Goal: Transaction & Acquisition: Purchase product/service

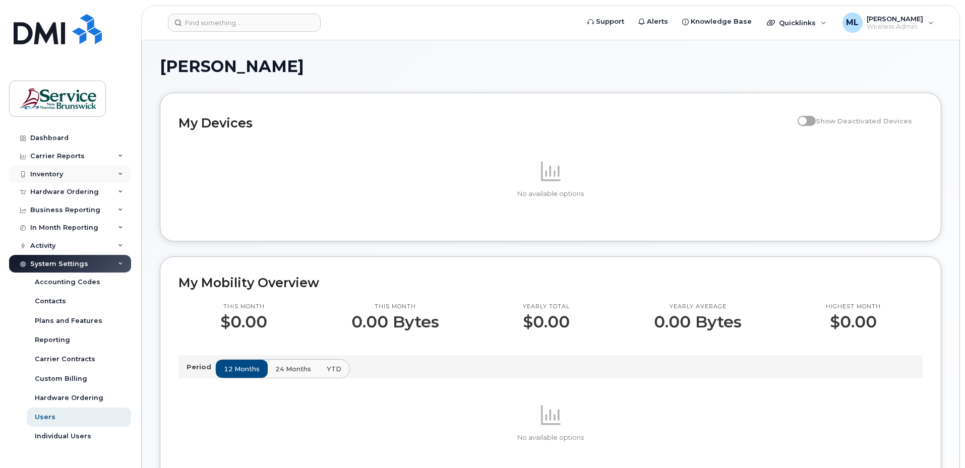
click at [71, 176] on div "Inventory" at bounding box center [70, 174] width 122 height 18
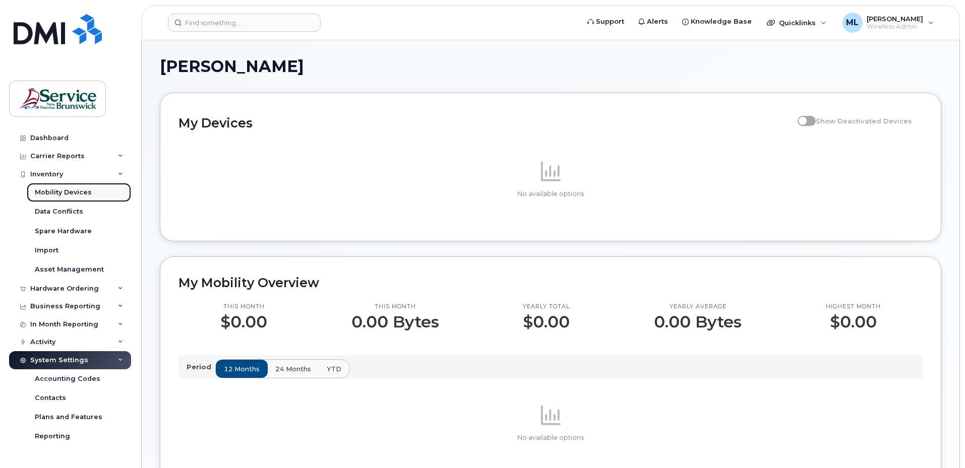
click at [61, 194] on div "Mobility Devices" at bounding box center [63, 192] width 57 height 9
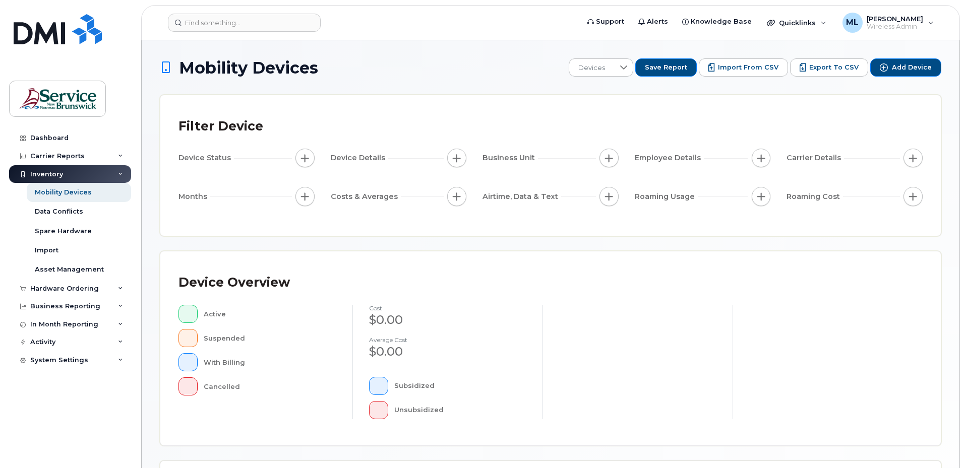
click at [190, 315] on button "button" at bounding box center [187, 314] width 19 height 18
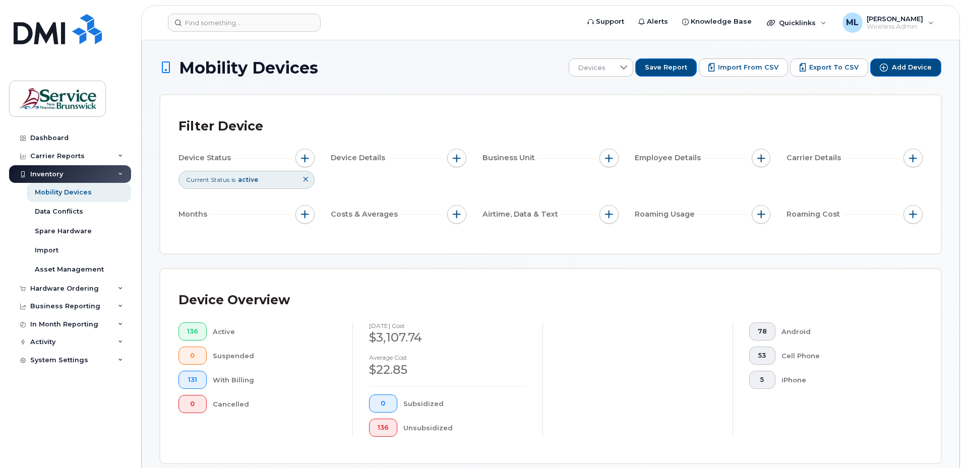
click at [460, 282] on div "Device Overview 136 Active 0 Suspended 131 With Billing 0 Cancelled July 2025 c…" at bounding box center [550, 366] width 780 height 194
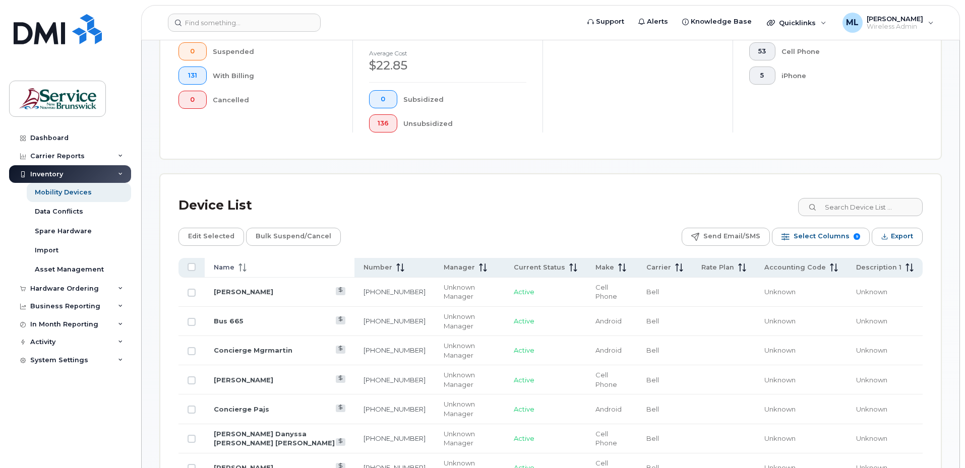
scroll to position [454, 0]
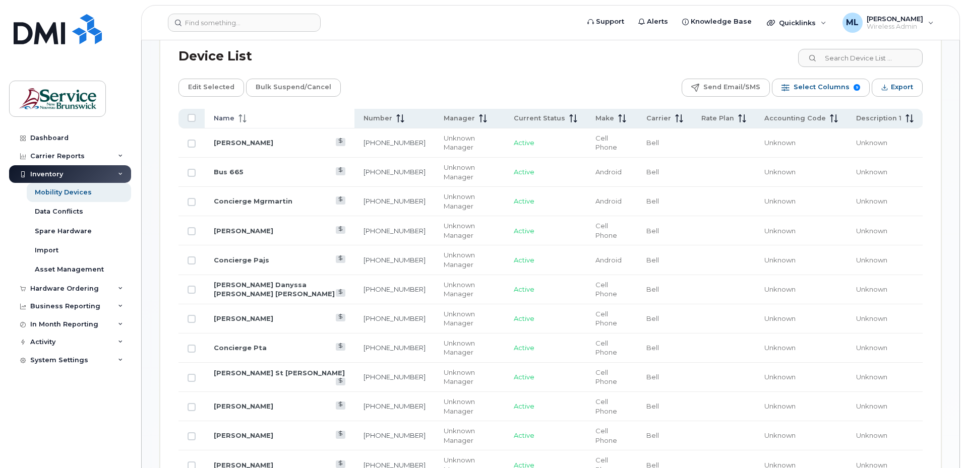
click at [244, 120] on icon at bounding box center [242, 118] width 8 height 8
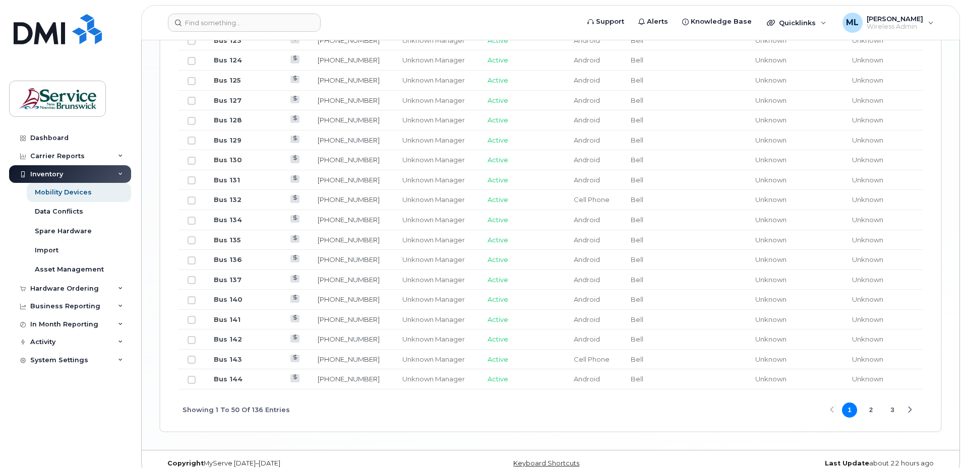
scroll to position [1204, 0]
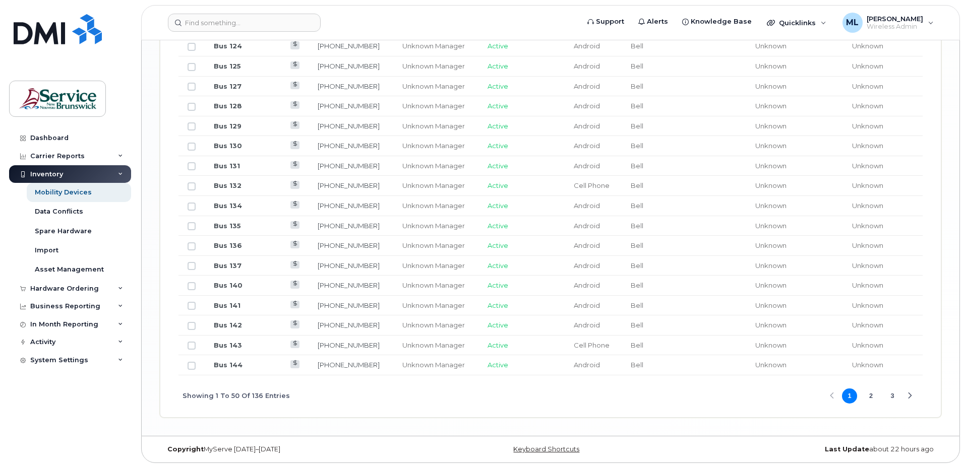
click at [895, 401] on button "3" at bounding box center [892, 396] width 15 height 15
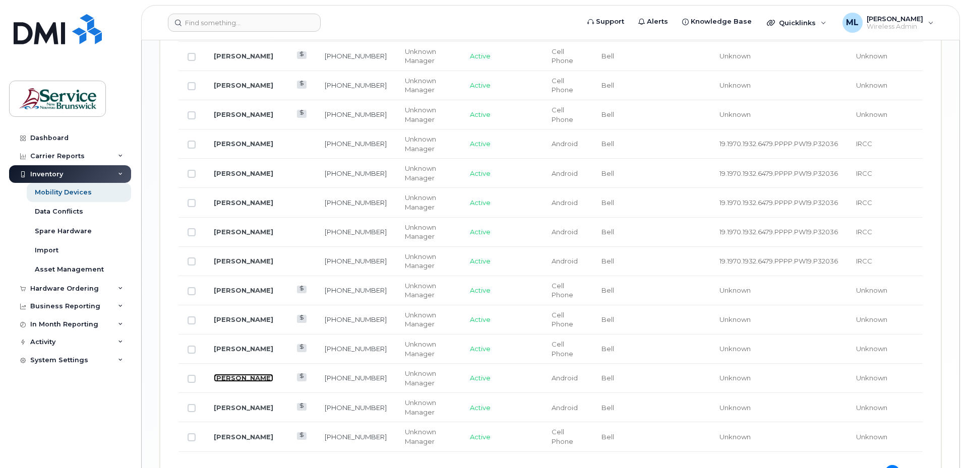
click at [247, 374] on link "[PERSON_NAME]" at bounding box center [243, 378] width 59 height 8
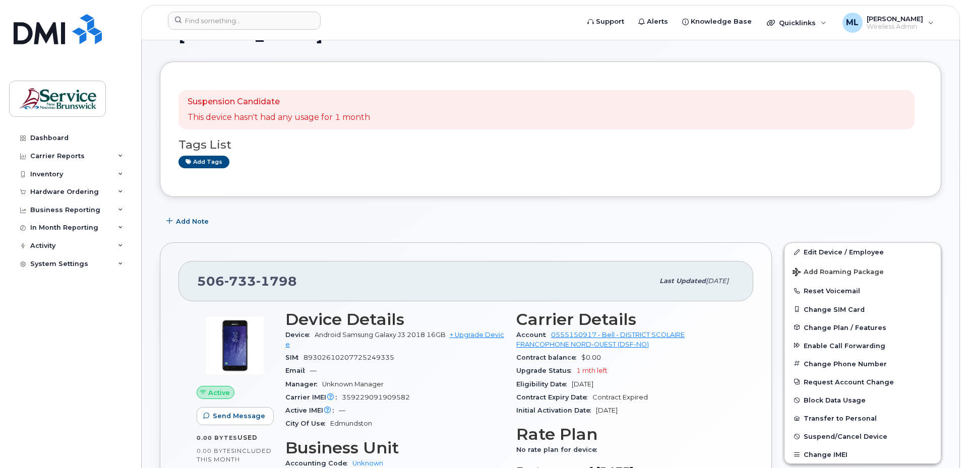
scroll to position [50, 0]
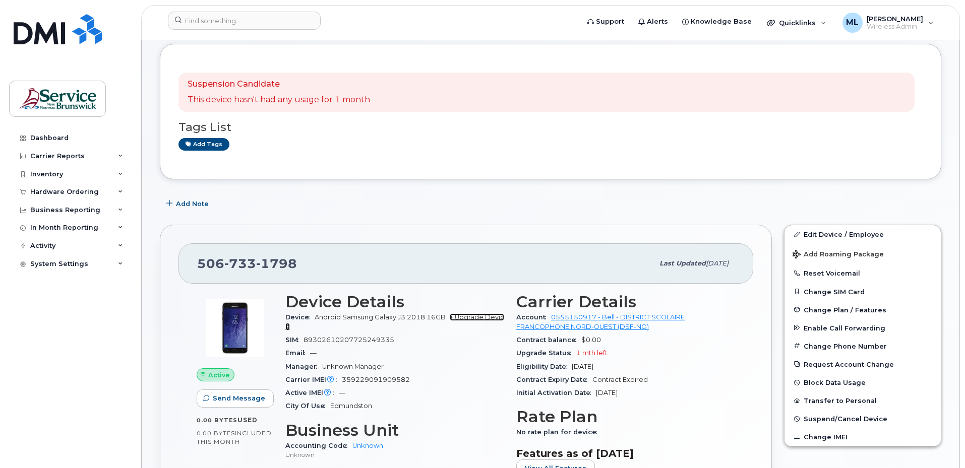
click at [481, 320] on link "+ Upgrade Device" at bounding box center [394, 322] width 219 height 17
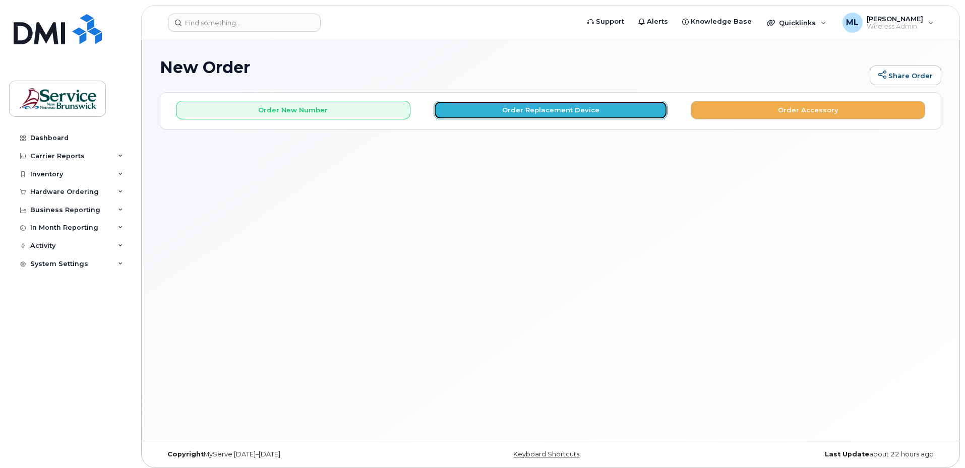
click at [485, 107] on button "Order Replacement Device" at bounding box center [551, 110] width 234 height 19
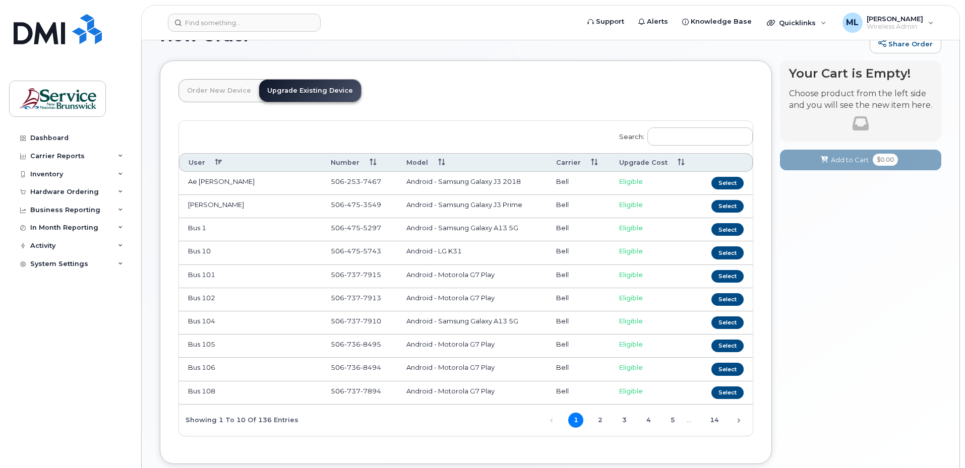
scroll to position [93, 0]
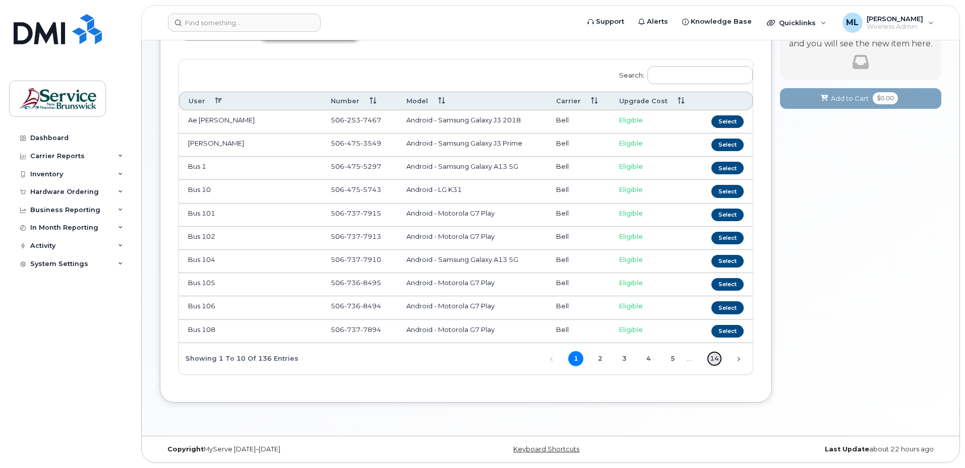
click at [710, 359] on link "14" at bounding box center [714, 358] width 15 height 15
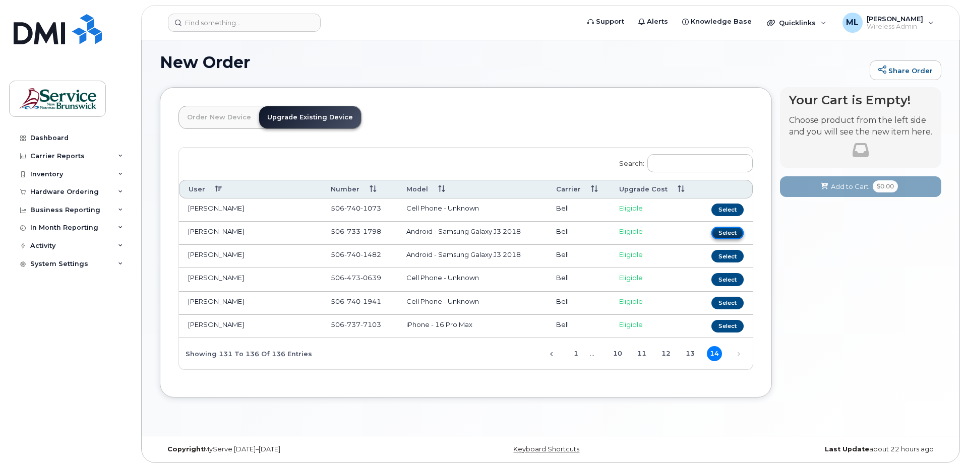
click at [718, 232] on button "Select" at bounding box center [727, 233] width 32 height 13
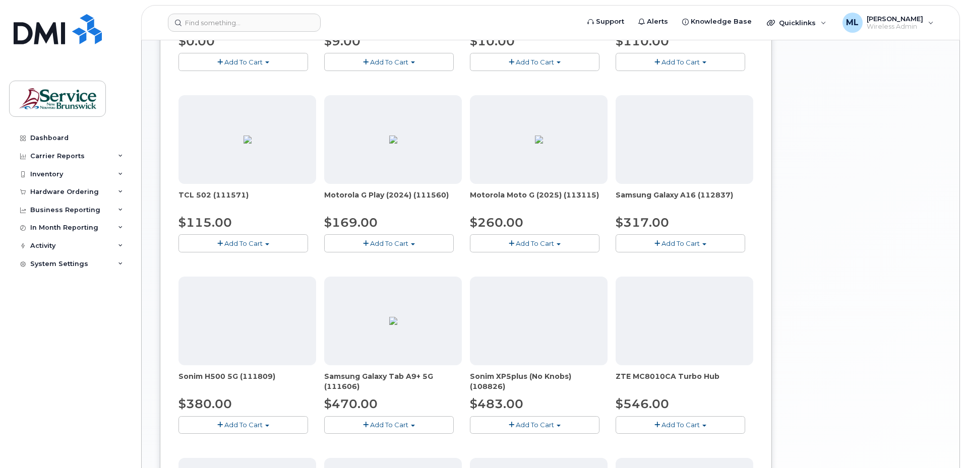
scroll to position [307, 0]
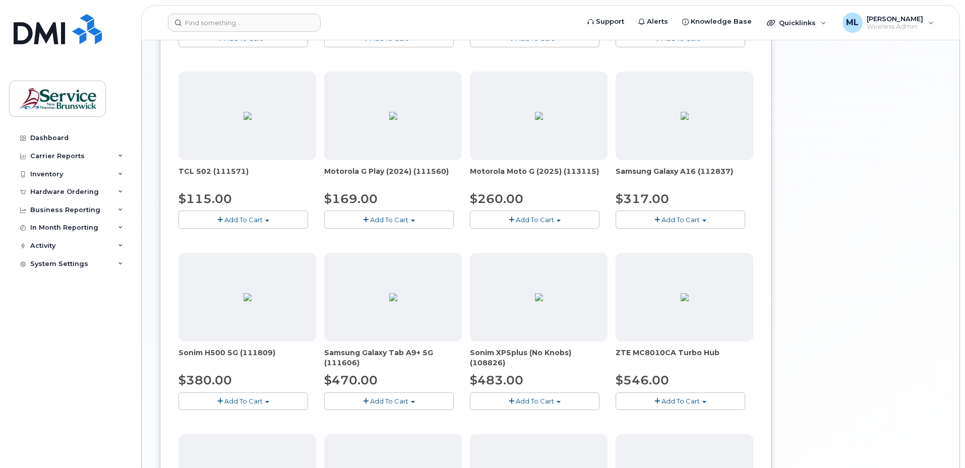
click at [679, 217] on span "Add To Cart" at bounding box center [680, 220] width 38 height 8
click at [660, 250] on link "$317.00 - Outright purchase (128GB model)" at bounding box center [701, 250] width 167 height 13
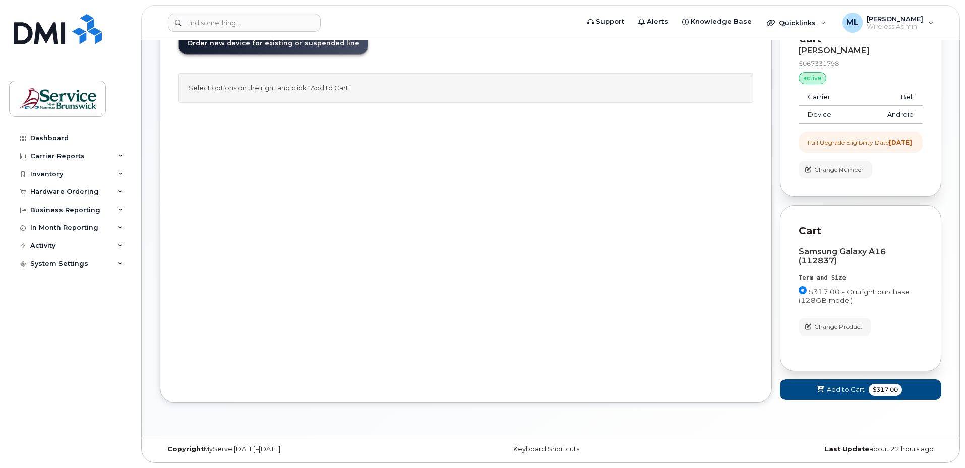
scroll to position [88, 0]
click at [862, 392] on span "Add to Cart" at bounding box center [846, 390] width 38 height 10
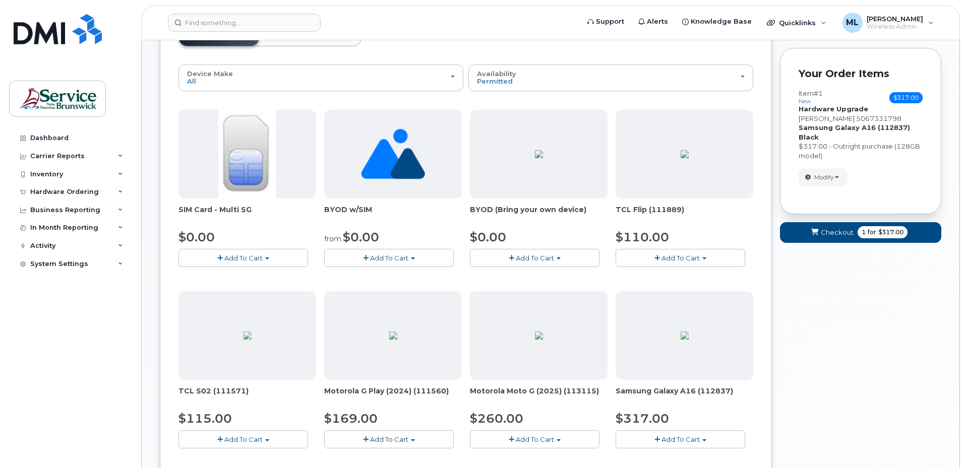
click at [859, 244] on form "Your Order Items Item #1 new $317.00 Accessories Only SIM Only Activation New A…" at bounding box center [860, 150] width 161 height 205
click at [858, 237] on button "Checkout 1 for $317.00" at bounding box center [860, 232] width 161 height 21
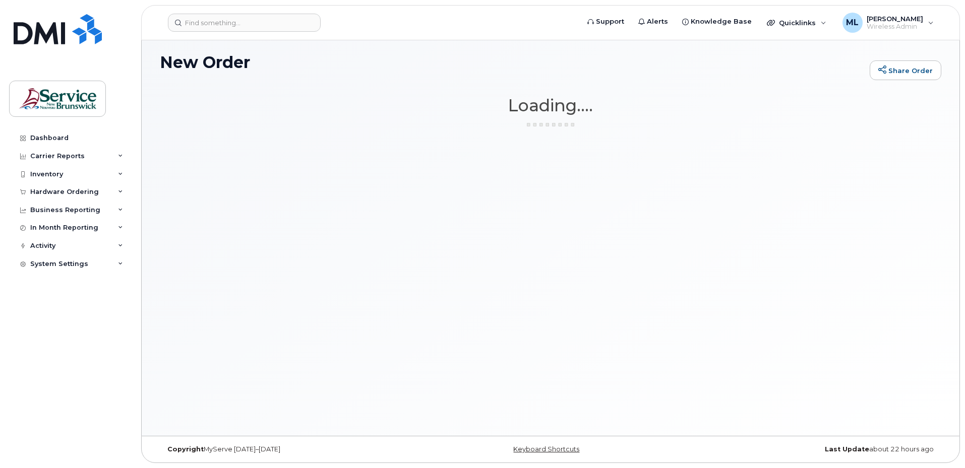
scroll to position [5, 0]
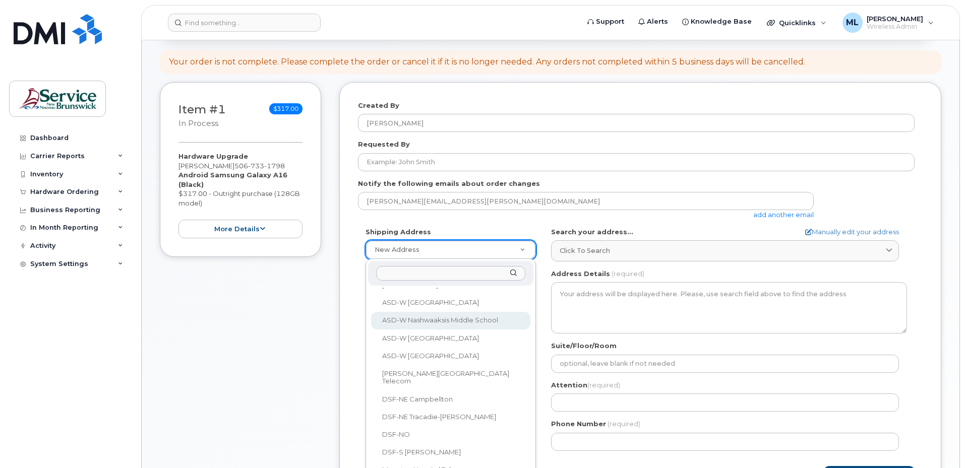
scroll to position [202, 0]
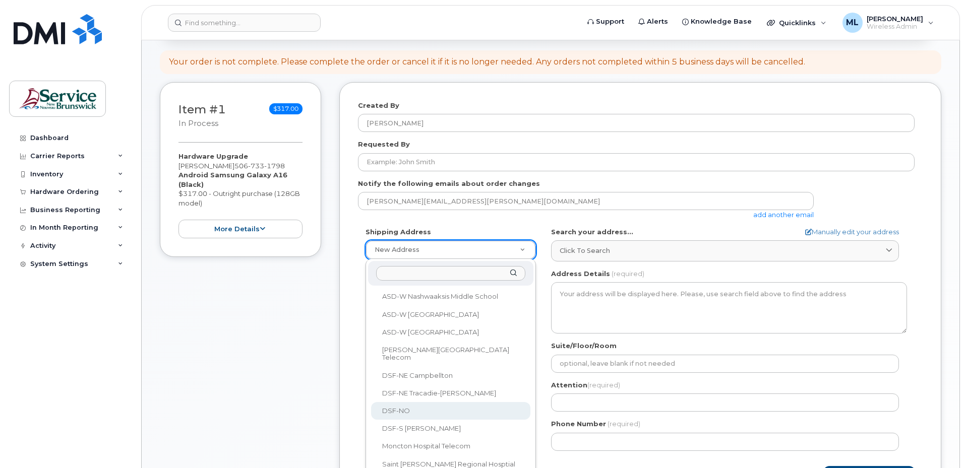
select select
type textarea "298 Rue Martin Edmundston New Brunswick E3V 5E5"
type input "Marc-André Laforge"
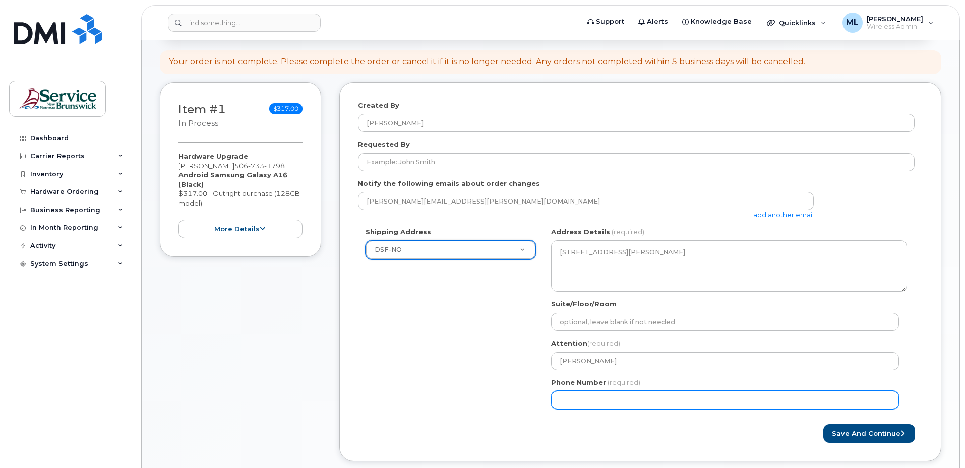
click at [576, 398] on input "Phone Number" at bounding box center [725, 400] width 348 height 18
select select
type input "506"
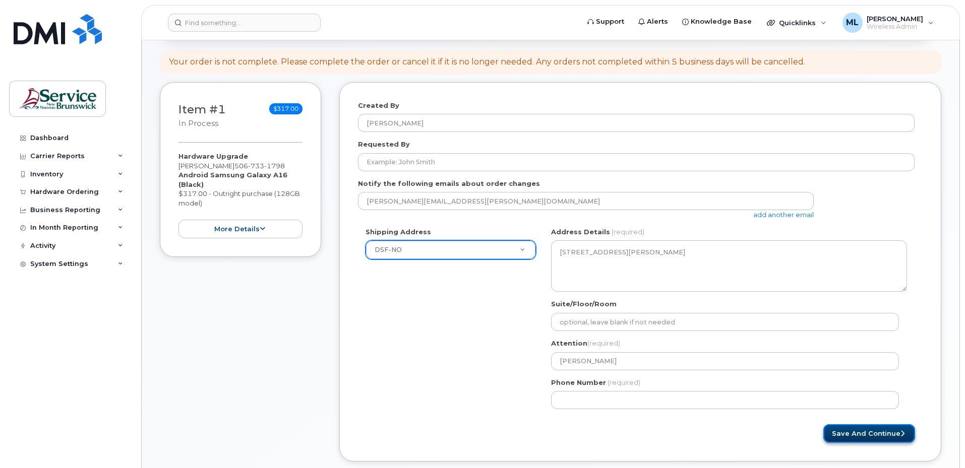
click at [884, 439] on button "Save and Continue" at bounding box center [869, 433] width 92 height 19
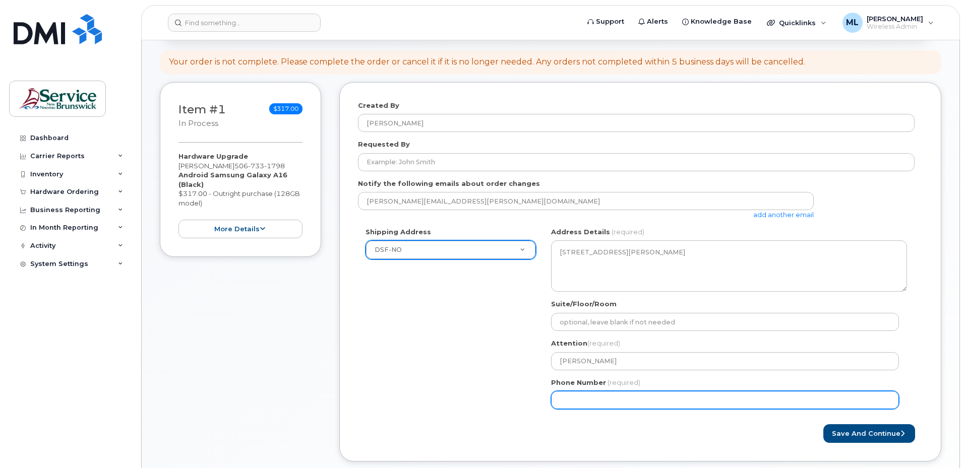
drag, startPoint x: 593, startPoint y: 395, endPoint x: 608, endPoint y: 396, distance: 15.2
click at [592, 396] on input "Phone Number" at bounding box center [725, 400] width 348 height 18
click at [574, 399] on input "Phone Number" at bounding box center [725, 400] width 348 height 18
select select
type input "5062531414"
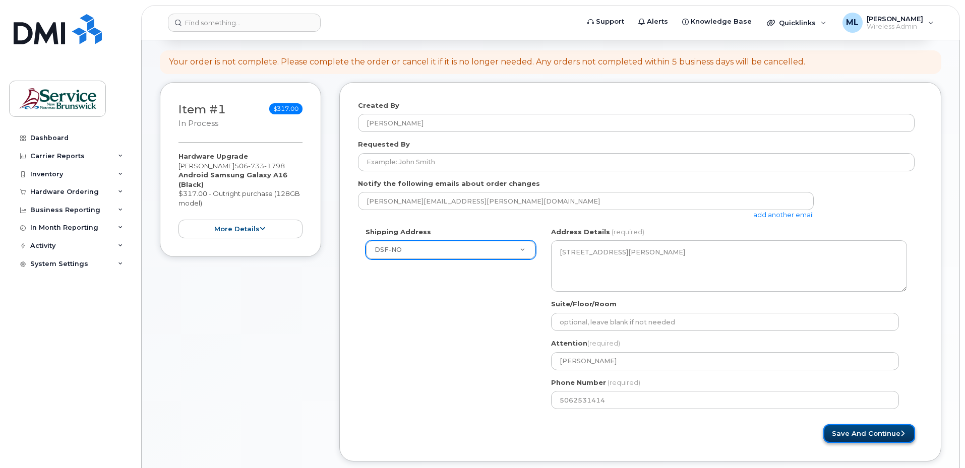
click at [854, 436] on button "Save and Continue" at bounding box center [869, 433] width 92 height 19
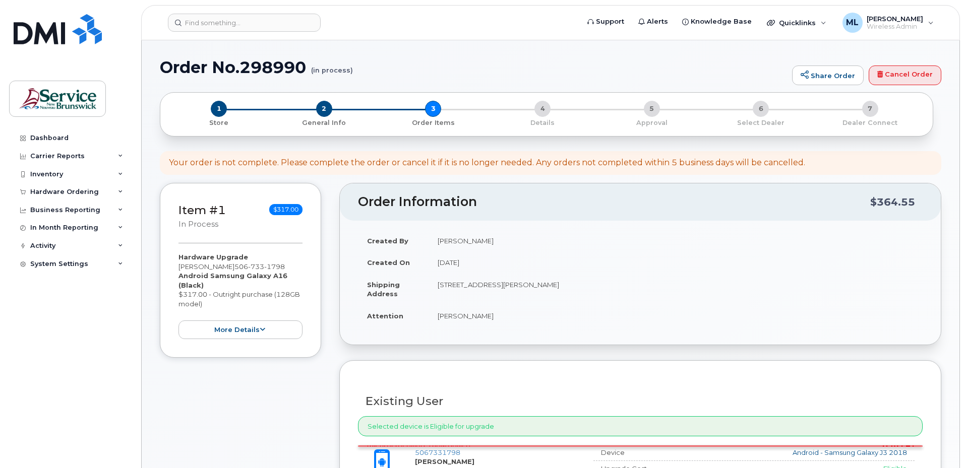
select select
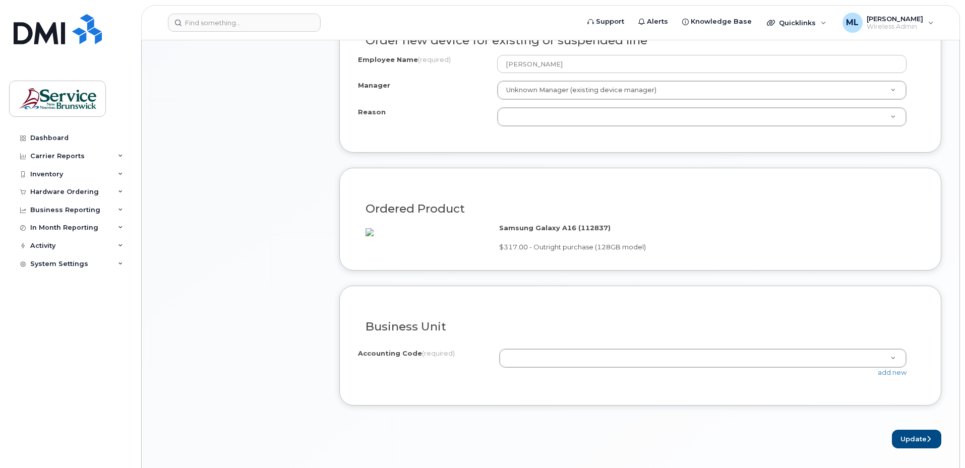
scroll to position [504, 0]
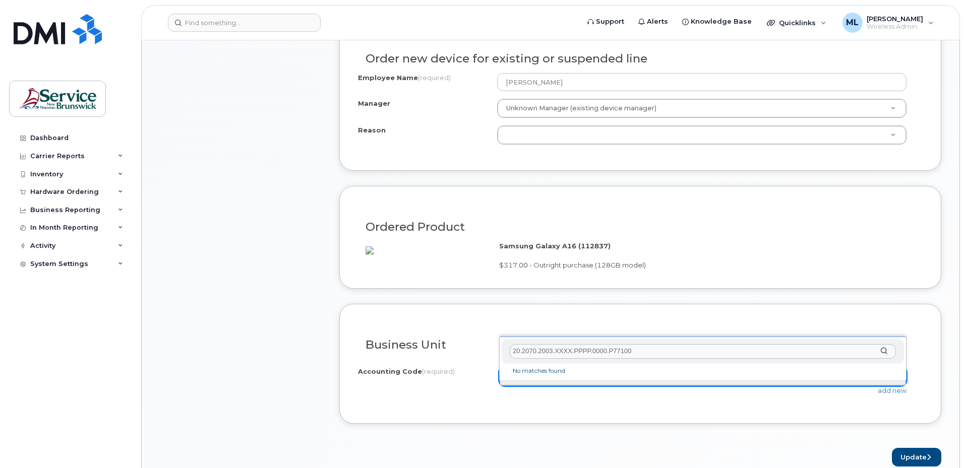
type input "20.2070.2003.XXXX.PPPP.0000.P77100"
click at [884, 348] on div "20.2070.2003.XXXX.PPPP.0000.P77100" at bounding box center [703, 351] width 402 height 25
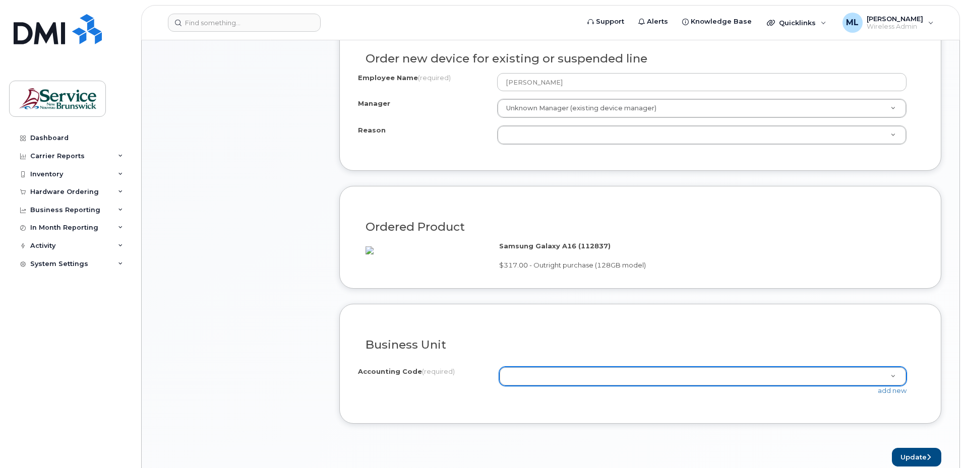
drag, startPoint x: 674, startPoint y: 431, endPoint x: 670, endPoint y: 428, distance: 5.4
click at [886, 395] on link "add new" at bounding box center [892, 391] width 29 height 8
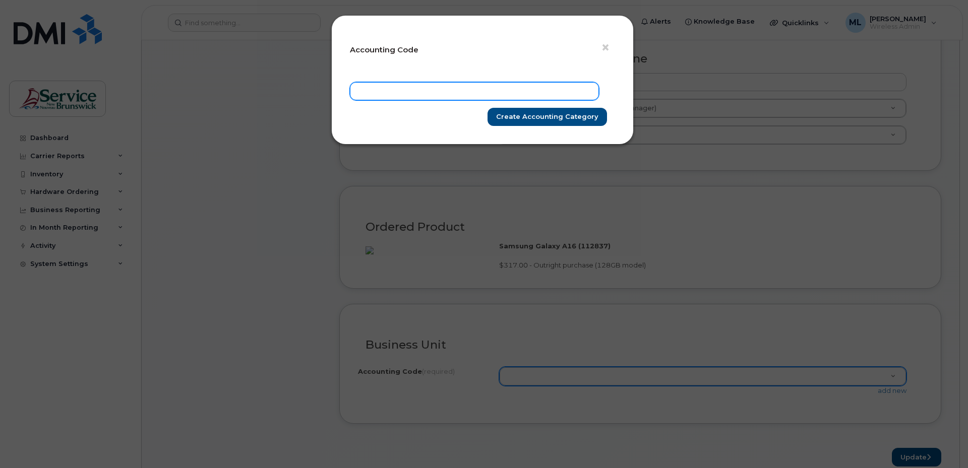
click at [420, 89] on input "text" at bounding box center [474, 91] width 249 height 18
paste input "20.2070.2003.XXXX.PPPP.0000.P77100"
type input "20.2070.2003.XXXX.PPPP.0000.P77100"
click at [542, 121] on input "Create Accounting category" at bounding box center [546, 117] width 119 height 19
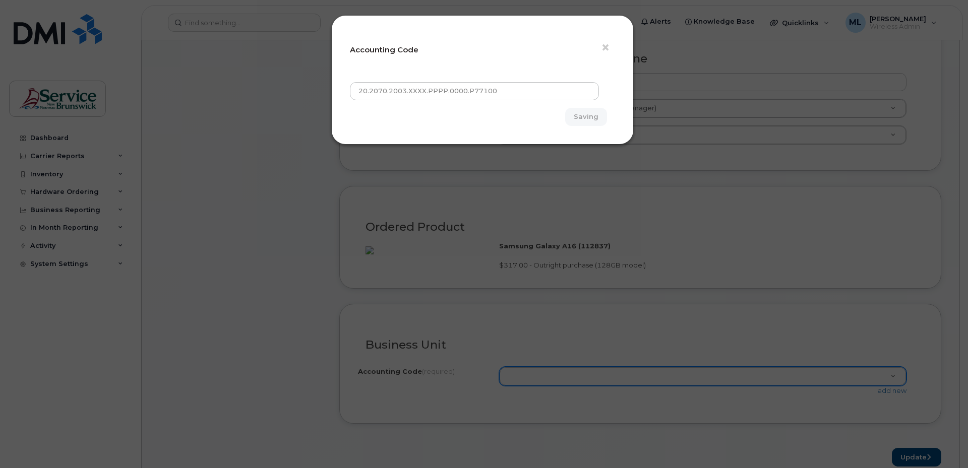
type input "Create Accounting category"
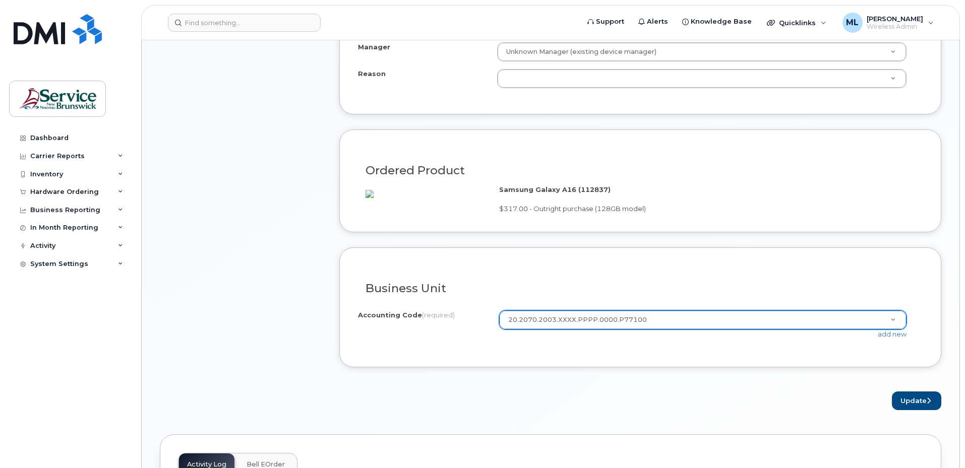
scroll to position [605, 0]
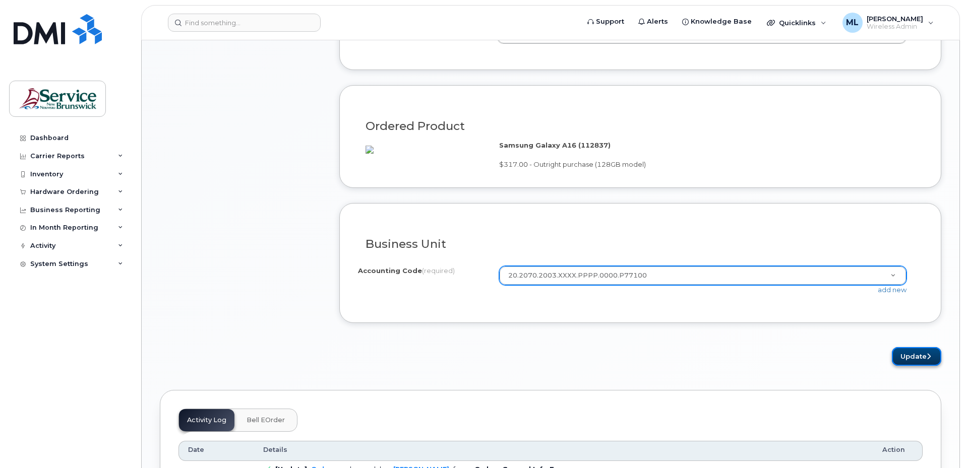
click at [903, 362] on button "Update" at bounding box center [916, 356] width 49 height 19
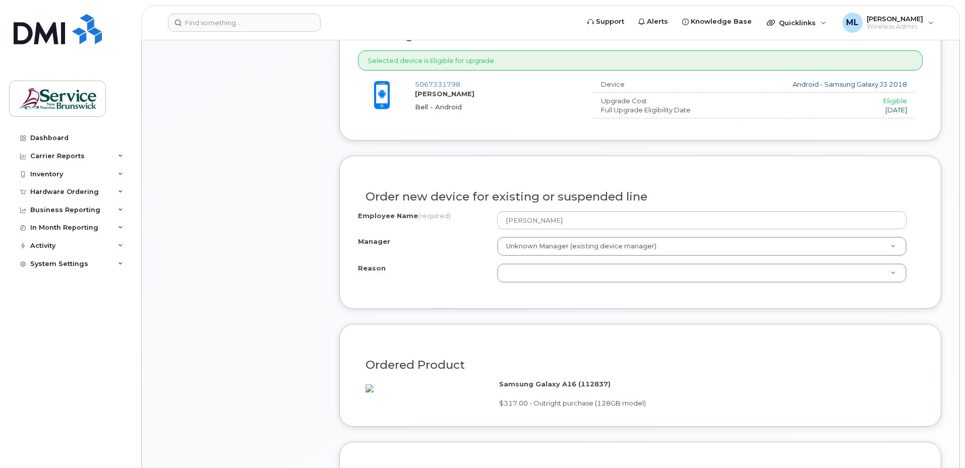
scroll to position [353, 0]
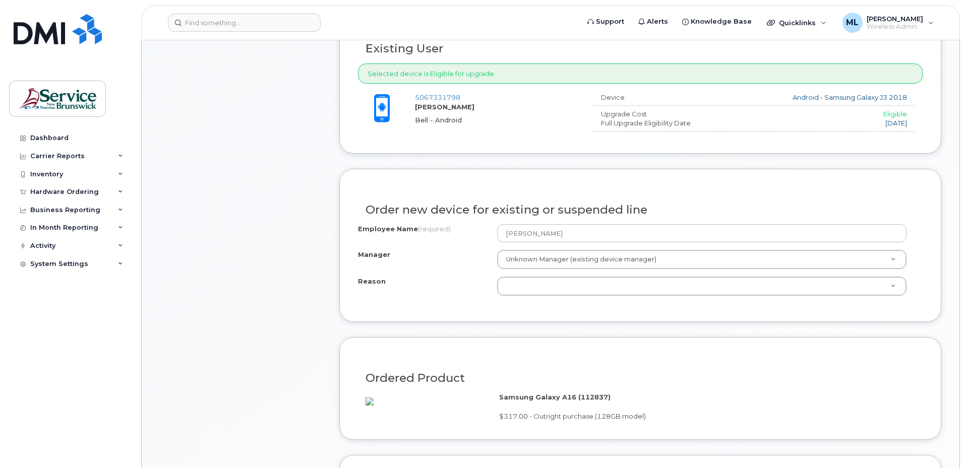
click at [437, 263] on div "Manager" at bounding box center [427, 257] width 139 height 14
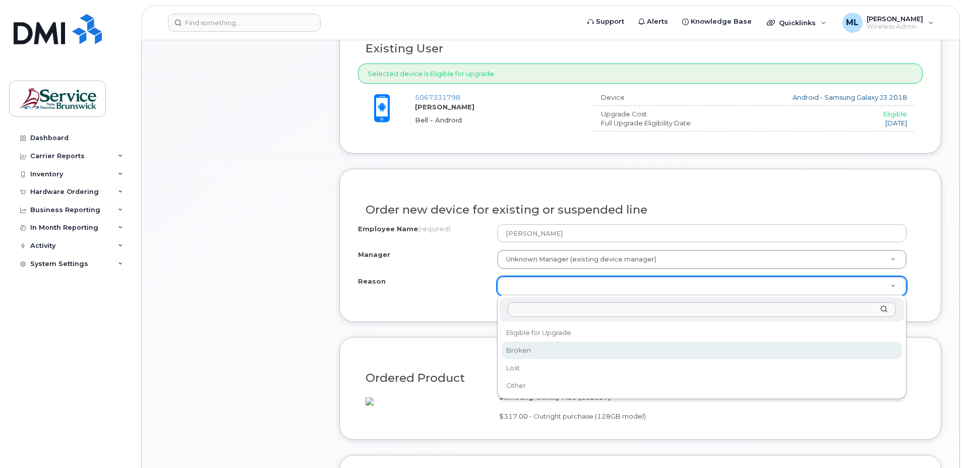
select select "broken"
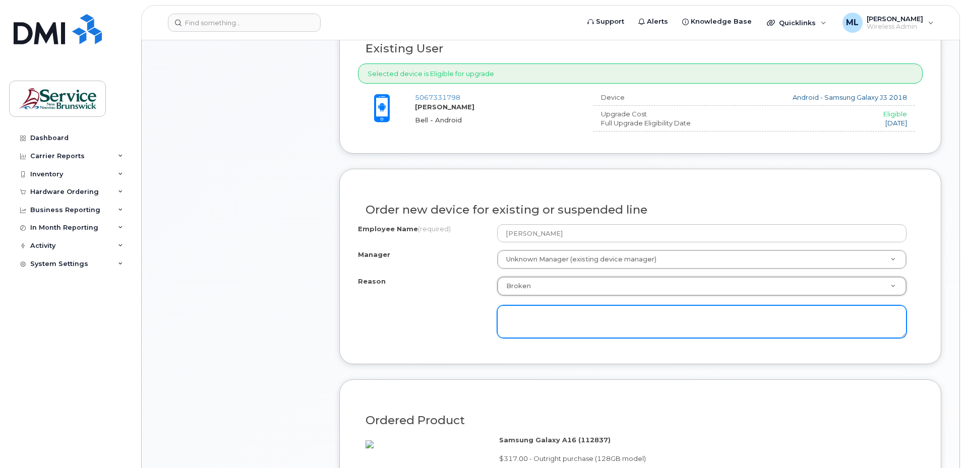
click at [558, 319] on textarea at bounding box center [701, 321] width 409 height 33
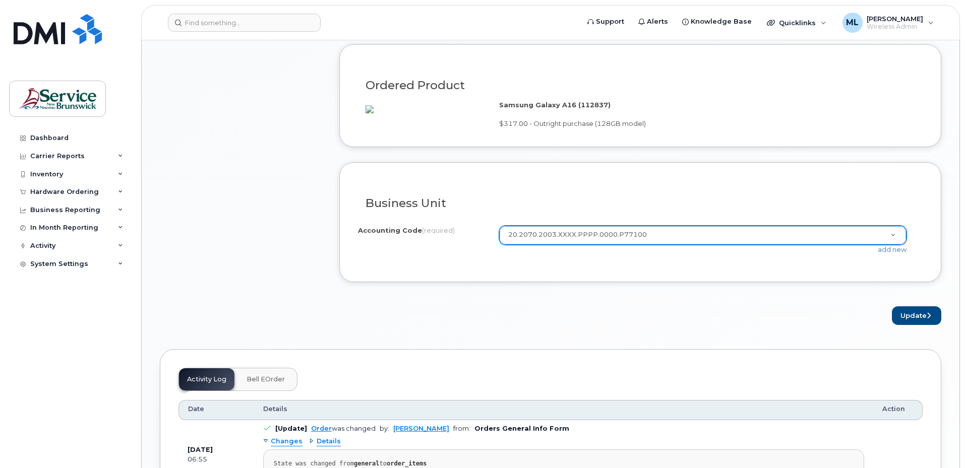
scroll to position [706, 0]
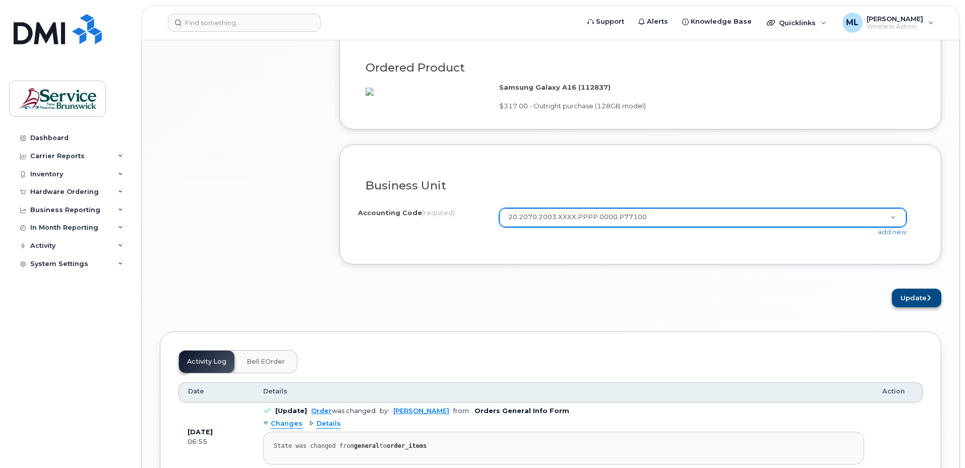
type textarea "Old and doesn't work well"
click at [927, 301] on icon "submit" at bounding box center [928, 298] width 4 height 7
click at [508, 246] on div "Accounting Code (required) 20.2070.2003.XXXX.PPPP.0000.P77100 19.1970.1932.6479…" at bounding box center [640, 227] width 565 height 38
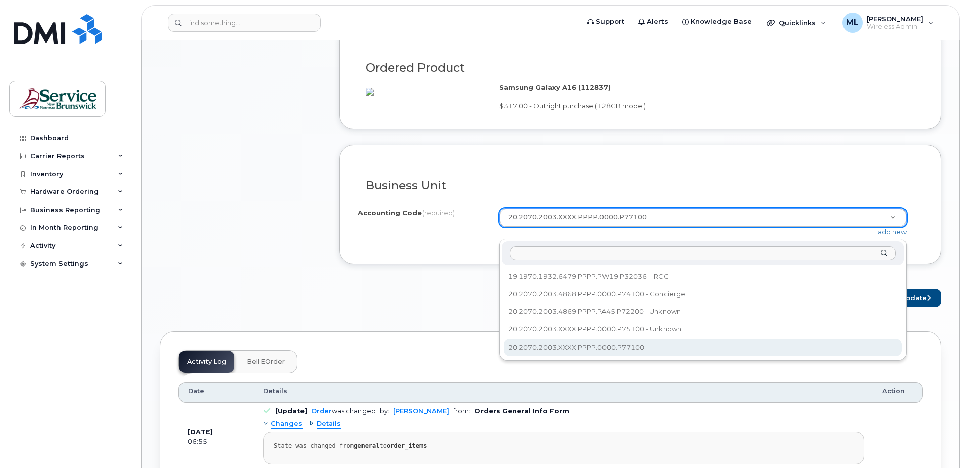
select select "20.2070.2003.XXXX.PPPP.0000.P77100"
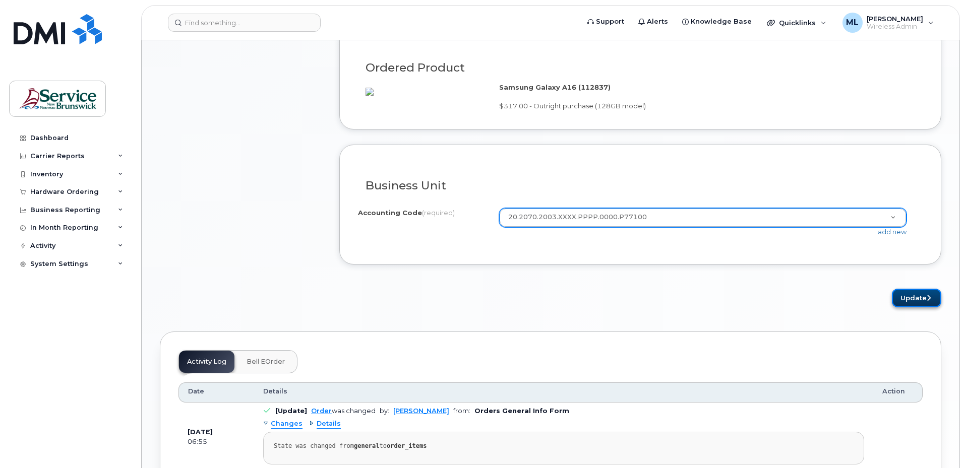
click at [909, 305] on button "Update" at bounding box center [916, 298] width 49 height 19
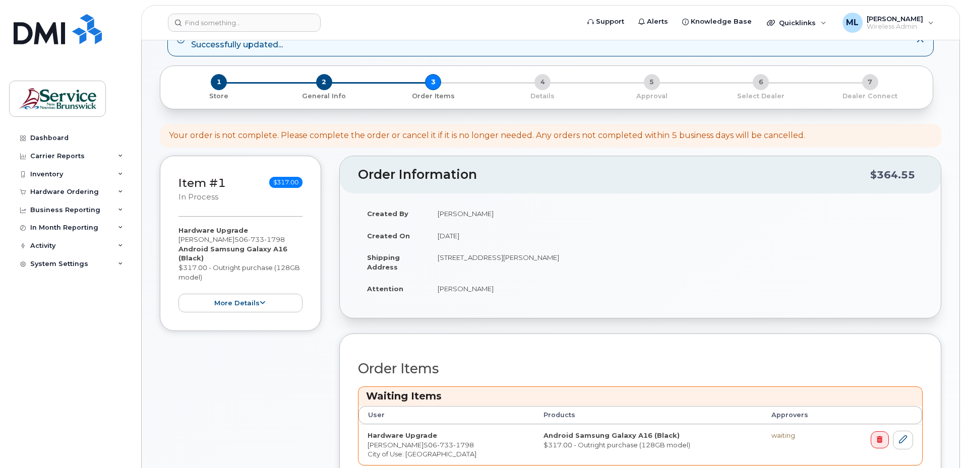
scroll to position [151, 0]
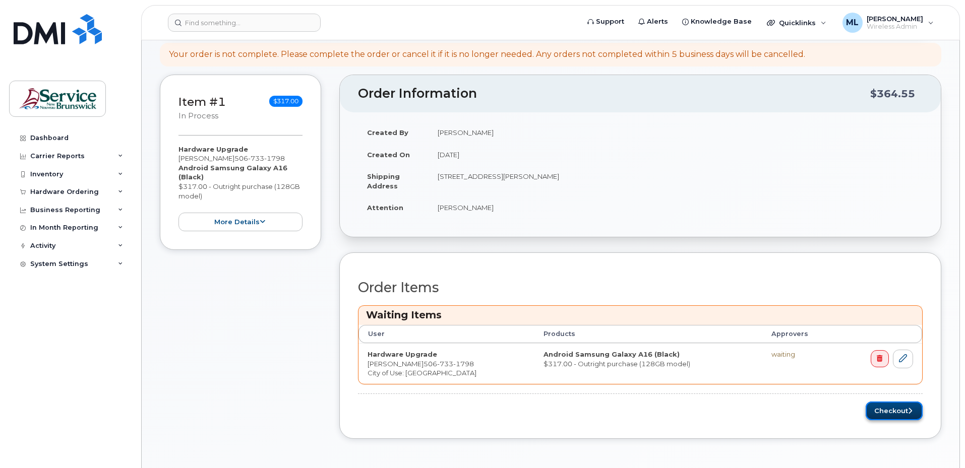
click at [900, 409] on button "Checkout" at bounding box center [893, 411] width 57 height 19
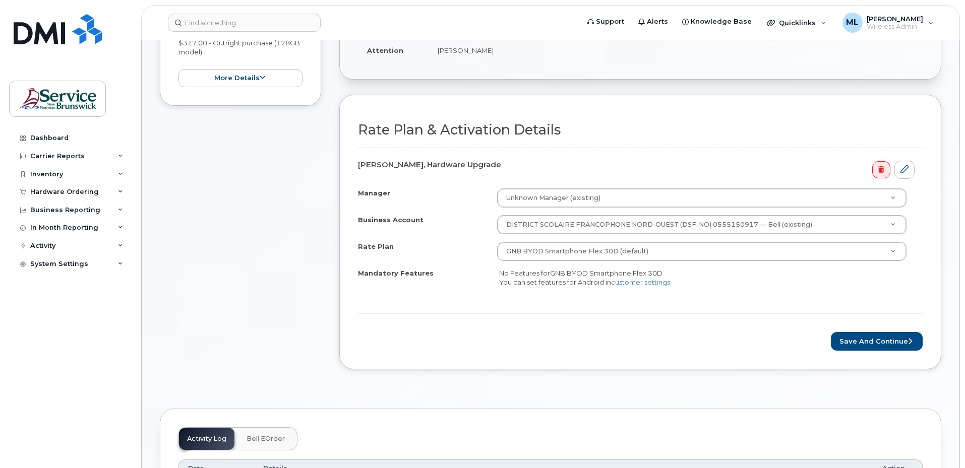
scroll to position [252, 0]
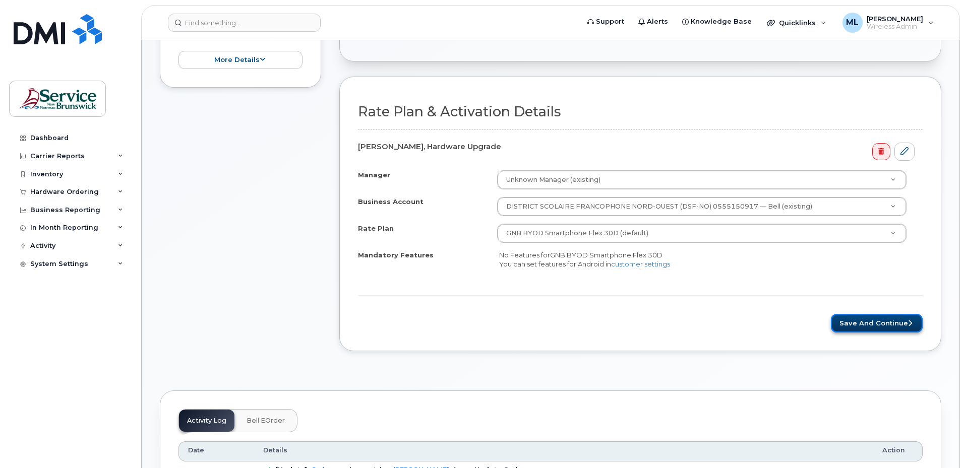
click at [872, 318] on button "Save and Continue" at bounding box center [877, 323] width 92 height 19
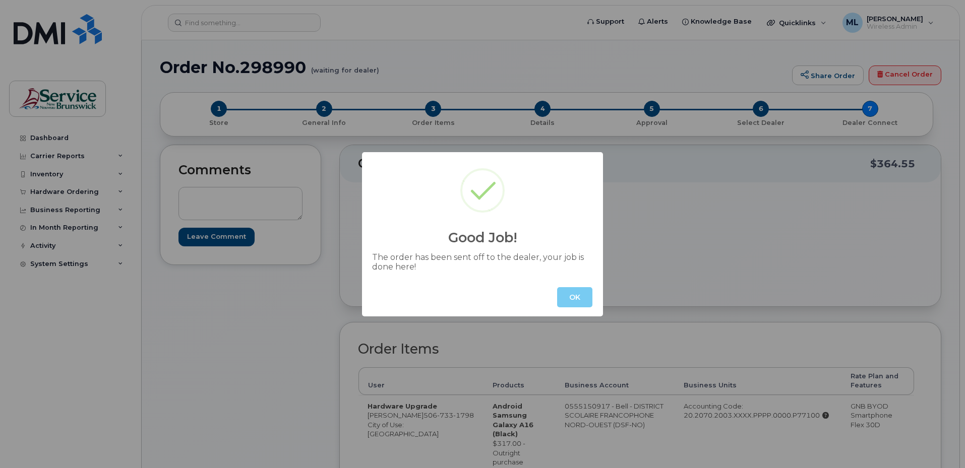
click at [581, 293] on button "OK" at bounding box center [574, 297] width 35 height 20
